Goal: Ask a question

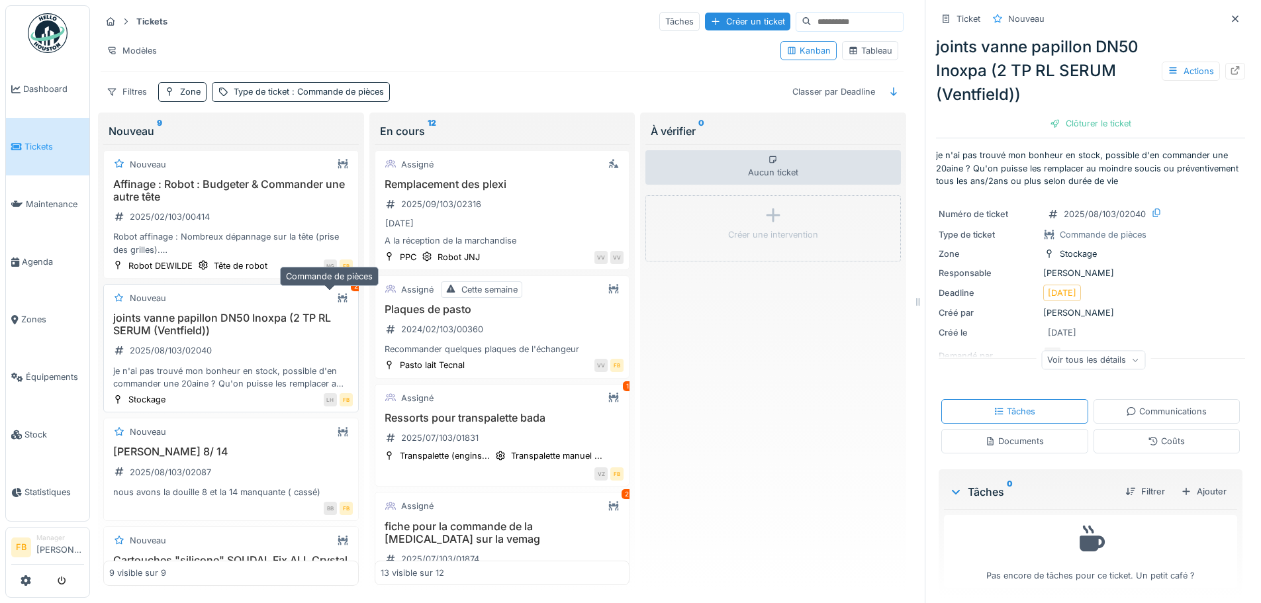
scroll to position [1083, 0]
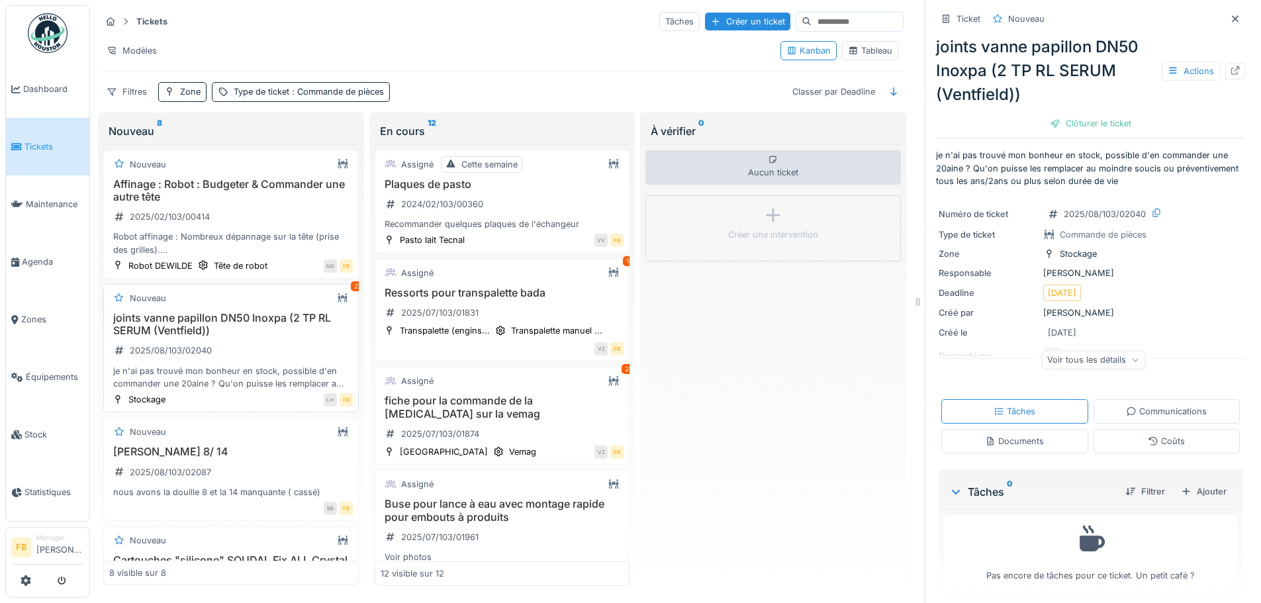
click at [226, 317] on h3 "joints vanne papillon DN50 Inoxpa (2 TP RL SERUM (Ventfield))" at bounding box center [231, 324] width 244 height 25
click at [215, 365] on div "je n'ai pas trouvé mon bonheur en stock, possible d'en commander une 20aine ? Q…" at bounding box center [231, 377] width 244 height 25
click at [1230, 65] on div at bounding box center [1235, 71] width 11 height 13
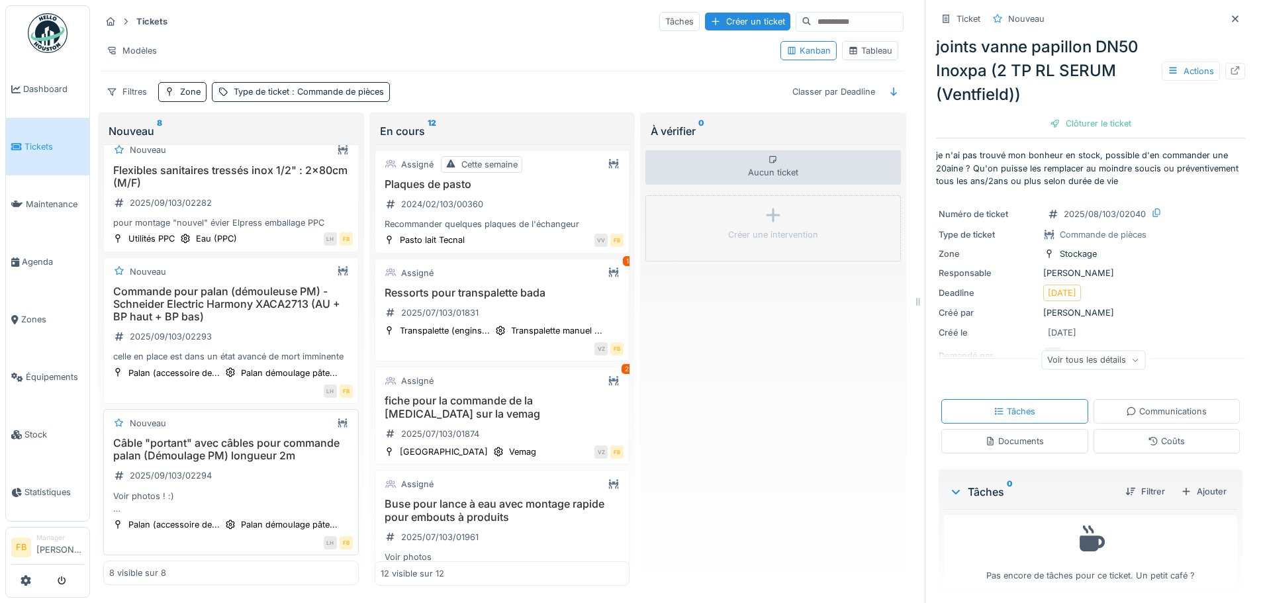
scroll to position [716, 0]
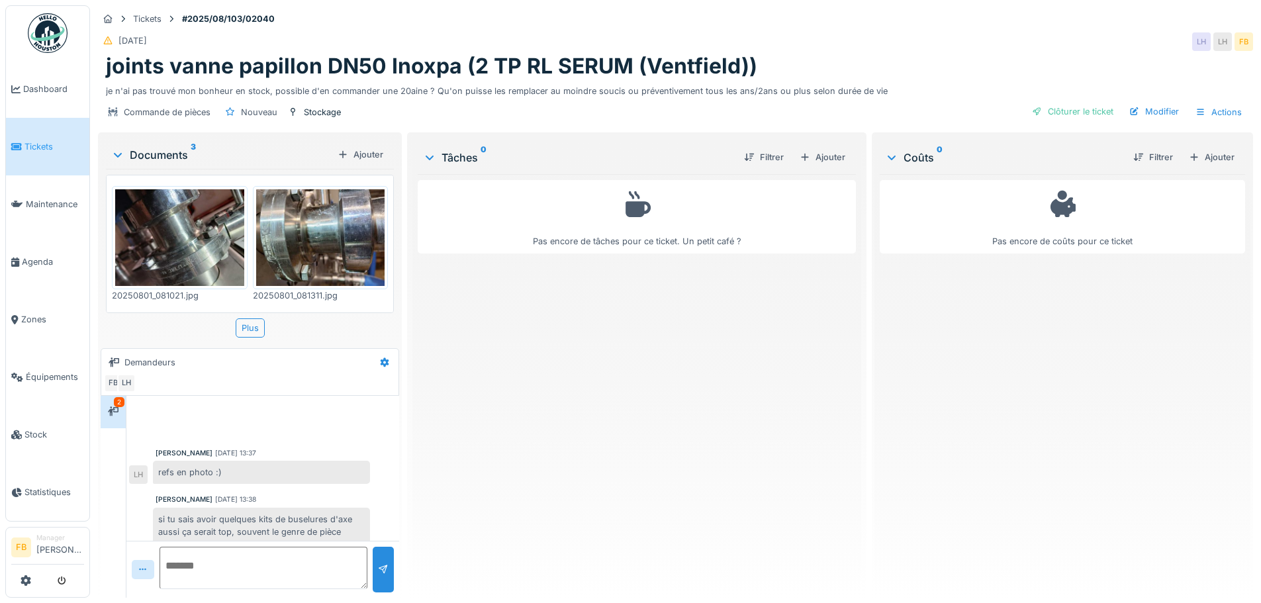
scroll to position [34, 0]
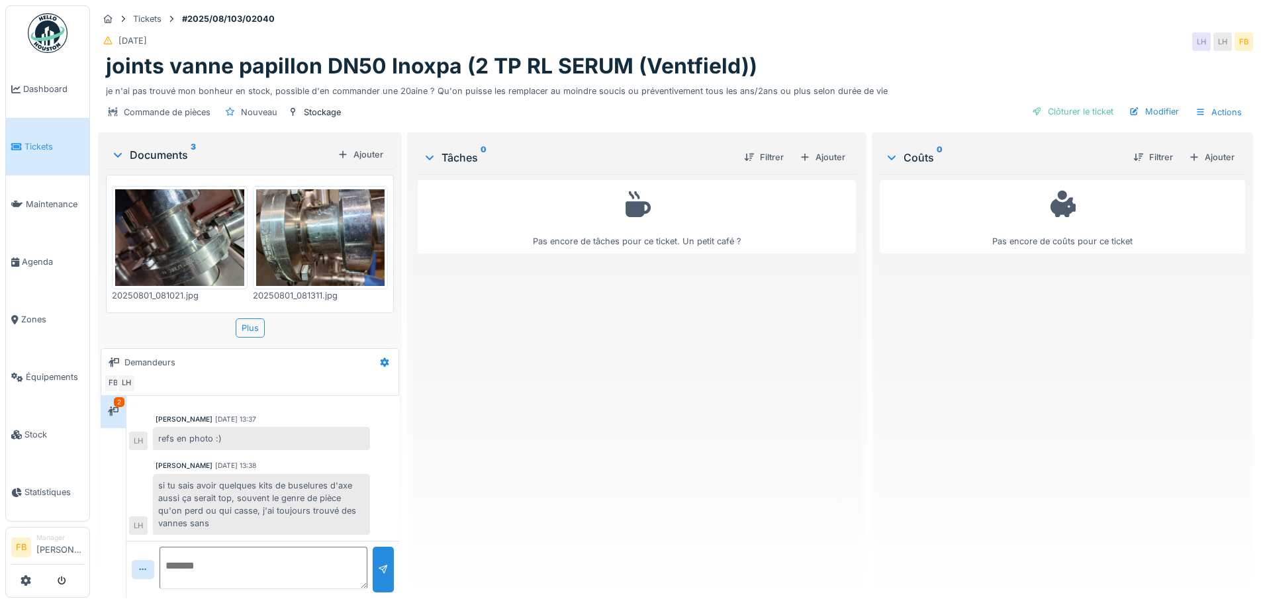
click at [227, 562] on textarea at bounding box center [264, 568] width 208 height 42
type textarea "**********"
click at [389, 569] on div at bounding box center [383, 570] width 21 height 46
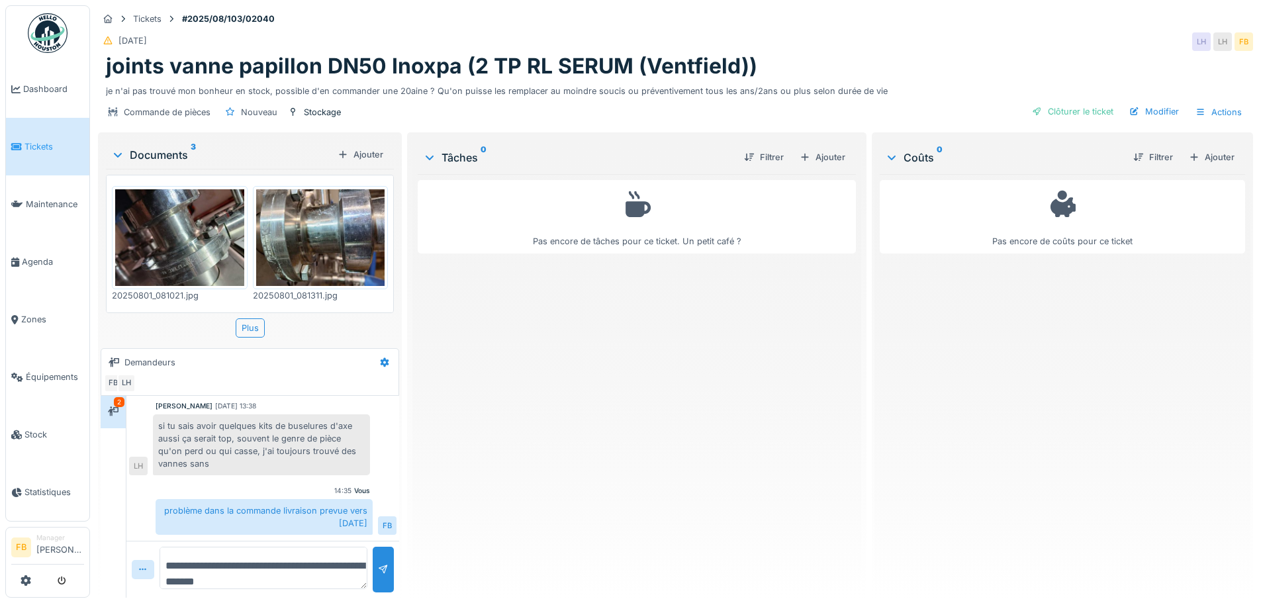
click at [512, 385] on div "Pas encore de tâches pour ce ticket. Un petit café ?" at bounding box center [636, 380] width 437 height 413
